Goal: Find specific page/section: Find specific page/section

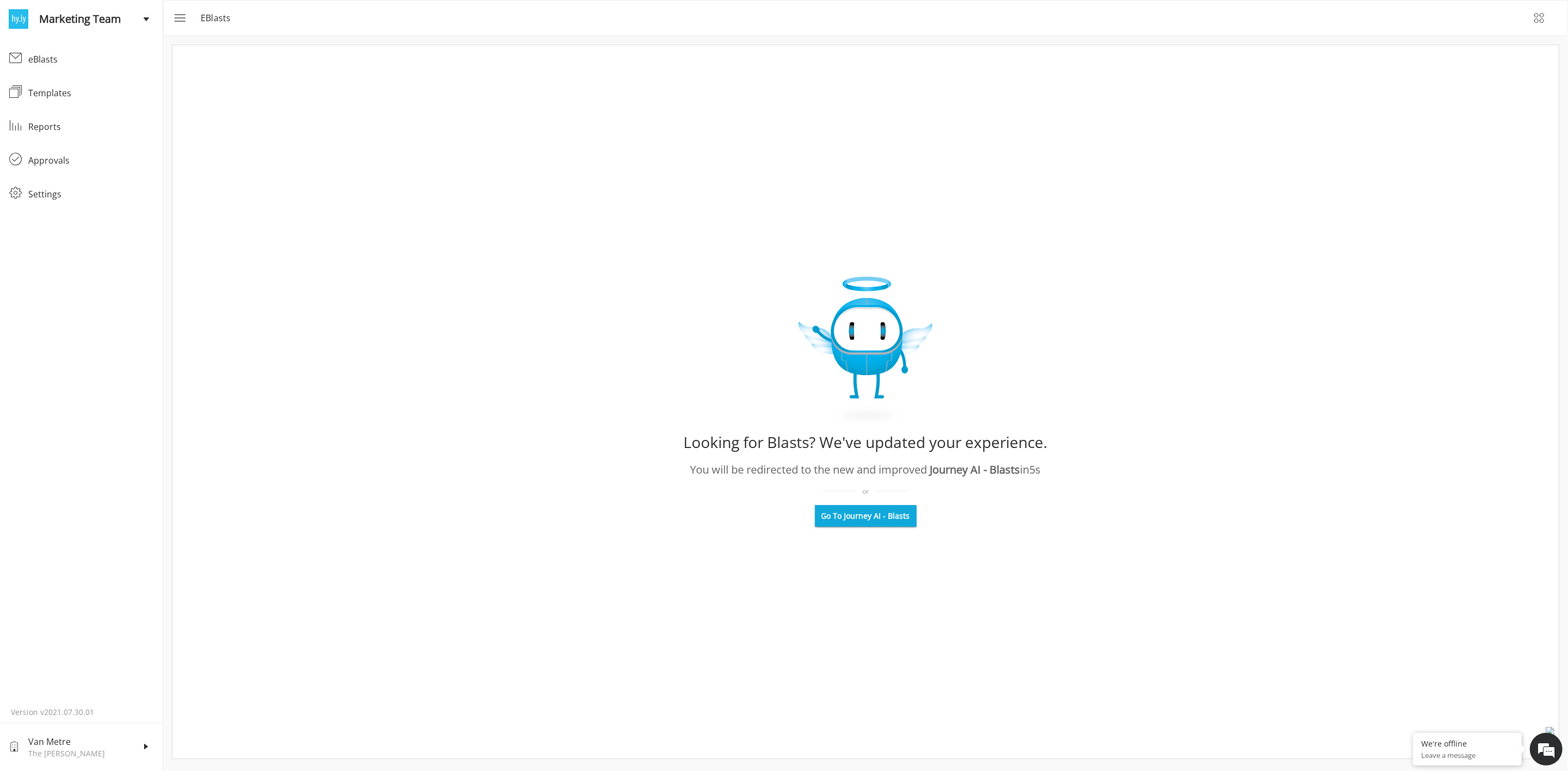
click at [875, 511] on span "Go To Journey AI - Blasts" at bounding box center [866, 516] width 88 height 11
click at [879, 507] on button "Go To Journey AI - Blasts" at bounding box center [866, 516] width 102 height 22
